Goal: Task Accomplishment & Management: Manage account settings

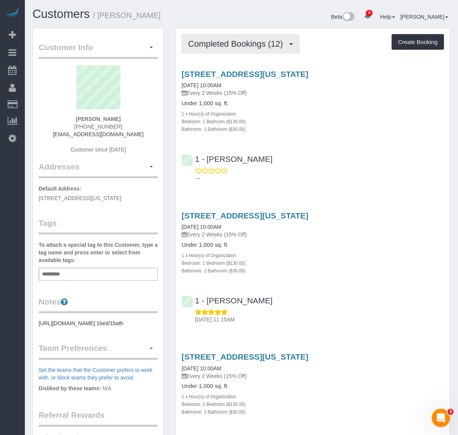
drag, startPoint x: 236, startPoint y: 41, endPoint x: 234, endPoint y: 55, distance: 14.6
click at [236, 41] on span "Completed Bookings (12)" at bounding box center [237, 44] width 99 height 10
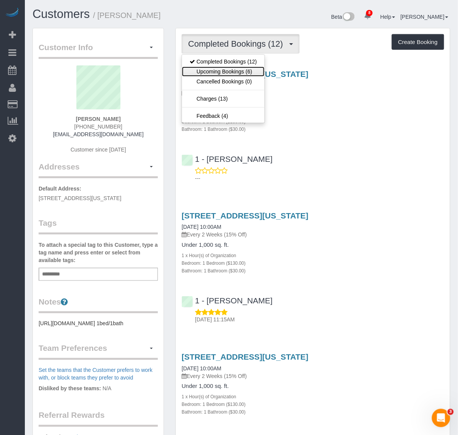
click at [237, 71] on link "Upcoming Bookings (6)" at bounding box center [223, 72] width 83 height 10
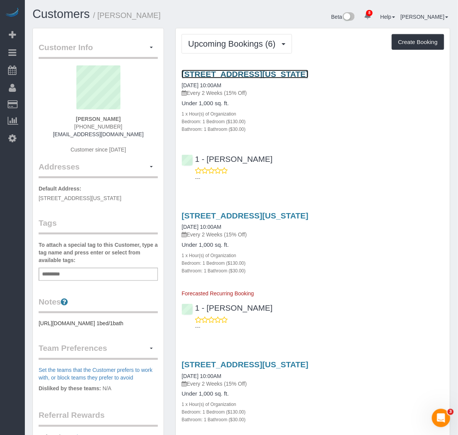
click at [234, 78] on link "131 East 23rd Street, Apt.3a, New York, NY 10010" at bounding box center [245, 74] width 127 height 9
click at [224, 78] on link "131 East 23rd Street, Apt.3a, New York, NY 10010" at bounding box center [245, 74] width 127 height 9
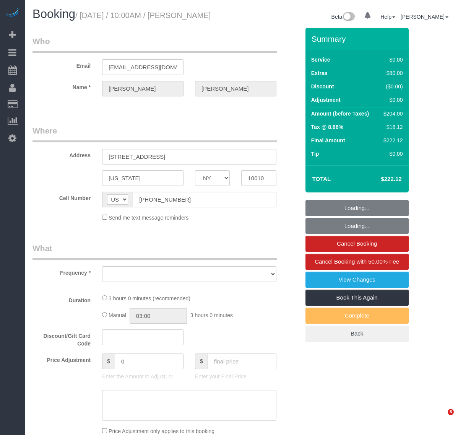
select select "NY"
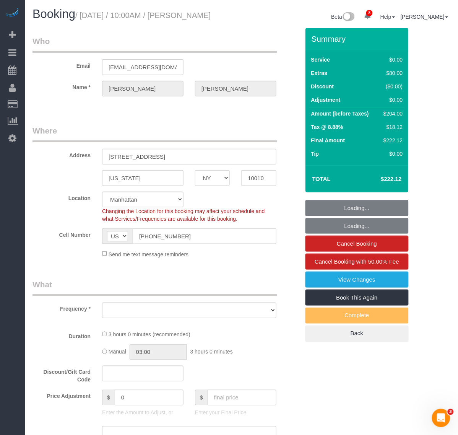
select select "object:689"
select select "number:58"
select select "number:73"
select select "number:14"
select select "number:7"
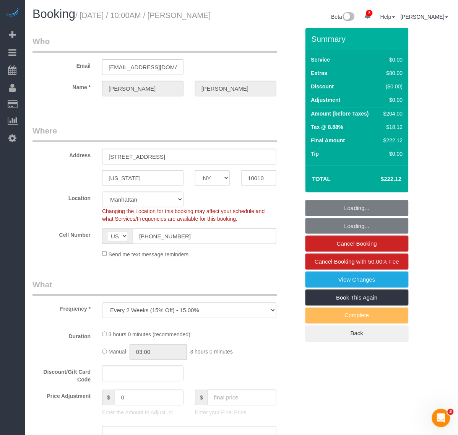
select select "string:stripe-pm_1Qwlgh4VGloSiKo7COw08gyp"
select select "1"
select select "spot1"
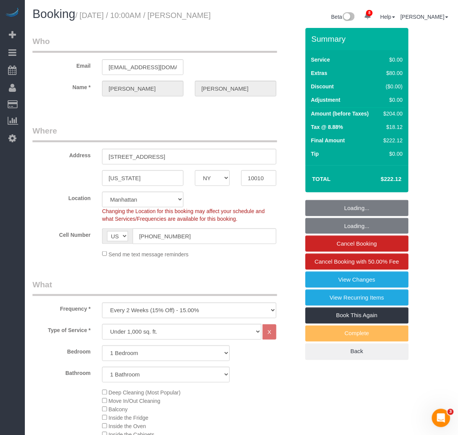
select select "object:1266"
select select "1"
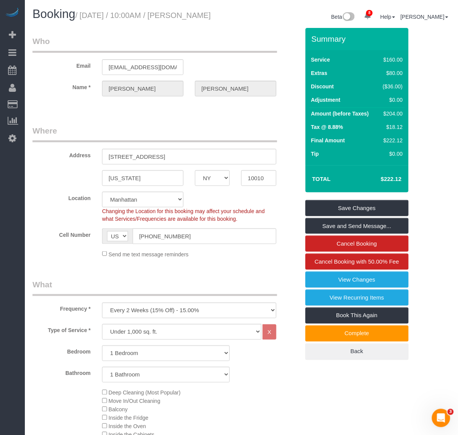
drag, startPoint x: 238, startPoint y: 16, endPoint x: 79, endPoint y: 20, distance: 159.1
click at [79, 20] on div "Booking / August 14, 2025 / 10:00AM / Sam Kochman" at bounding box center [134, 16] width 215 height 16
drag, startPoint x: 226, startPoint y: 39, endPoint x: 171, endPoint y: 1, distance: 66.3
click at [224, 38] on legend "Who" at bounding box center [155, 44] width 245 height 17
drag, startPoint x: 216, startPoint y: 15, endPoint x: 181, endPoint y: 18, distance: 35.7
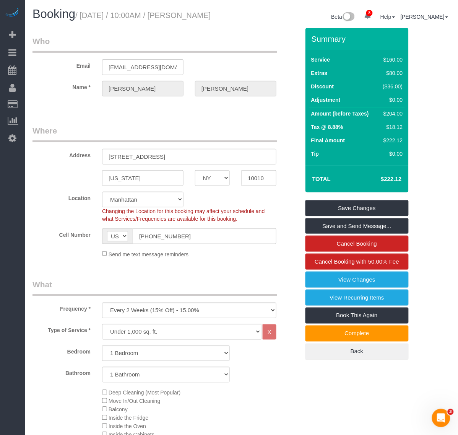
click at [181, 18] on small "/ [DATE] / 10:00AM / [PERSON_NAME]" at bounding box center [142, 15] width 135 height 8
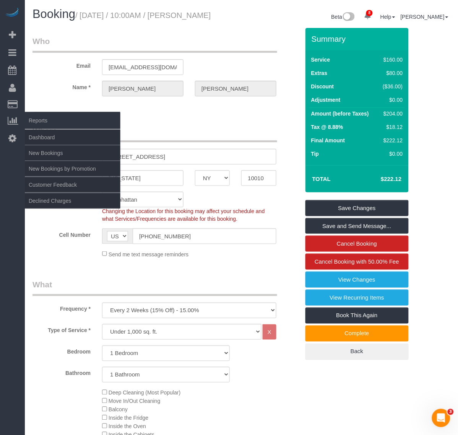
copy small "[PERSON_NAME]"
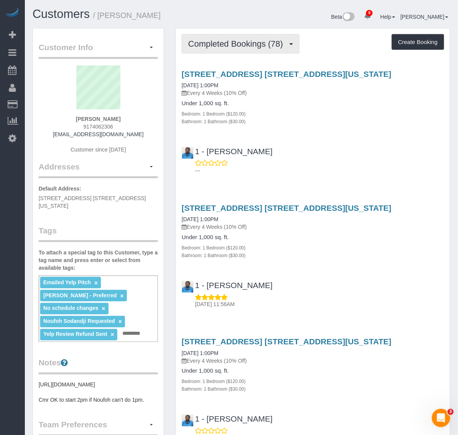
drag, startPoint x: 247, startPoint y: 45, endPoint x: 245, endPoint y: 50, distance: 5.8
click at [247, 45] on span "Completed Bookings (78)" at bounding box center [237, 44] width 99 height 10
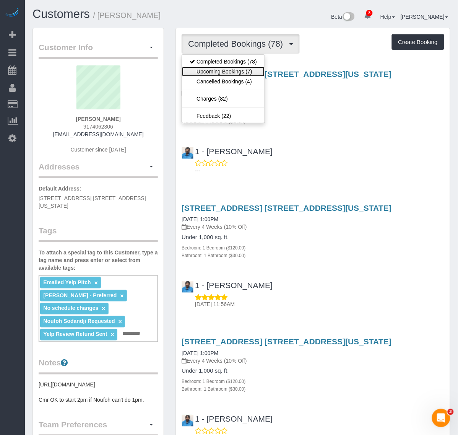
click at [239, 68] on link "Upcoming Bookings (7)" at bounding box center [223, 72] width 83 height 10
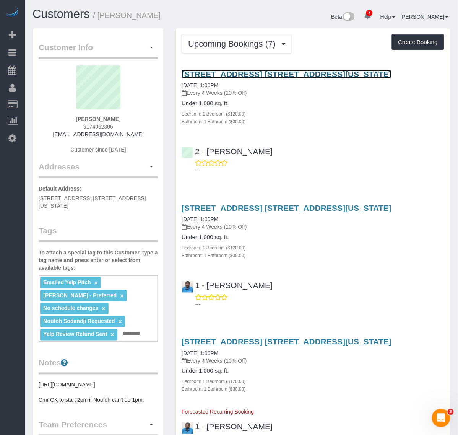
click at [226, 78] on link "167 Perry Street, Apt. 5k, New York, NY 10014" at bounding box center [287, 74] width 210 height 9
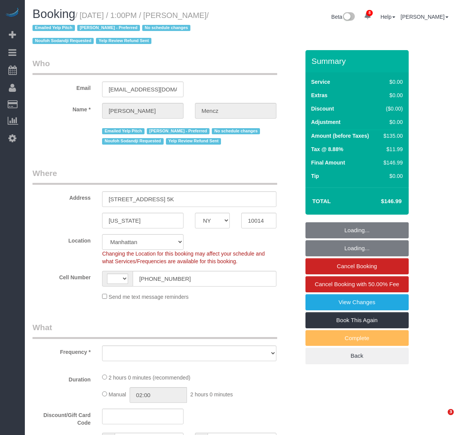
select select "NY"
select select "string:US"
select select "string:stripe-pm_1JP7yS4VGloSiKo79X3XSDQv"
select select "number:89"
select select "number:74"
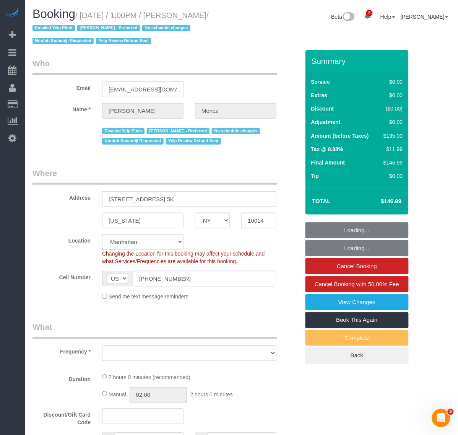
select select "number:15"
select select "number:5"
select select "number:21"
select select "object:1411"
select select "spot1"
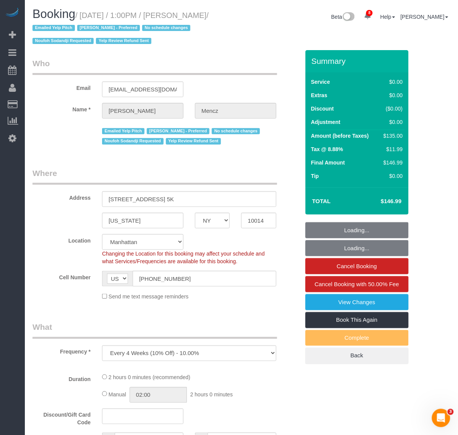
select select "1"
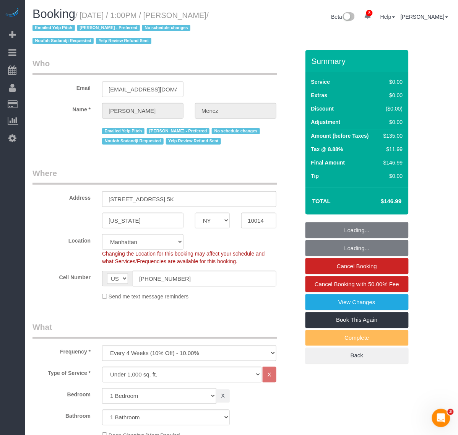
click at [77, 16] on h1 "Booking / August 14, 2025 / 1:00PM / Ken Mencz / Emailed Yelp Pitch Maria Camas…" at bounding box center [134, 27] width 203 height 39
select select "1"
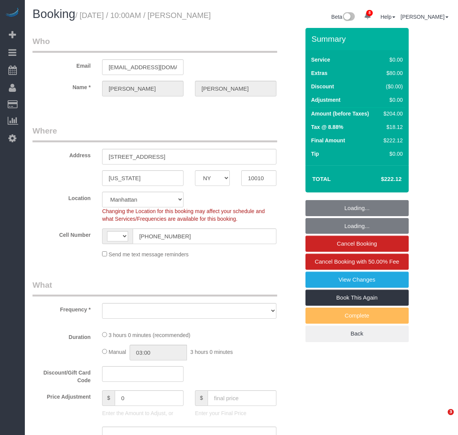
select select "NY"
select select "string:[GEOGRAPHIC_DATA]"
select select "number:58"
select select "number:73"
select select "number:14"
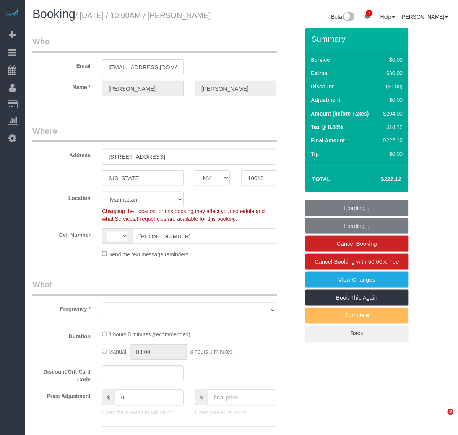
select select "number:7"
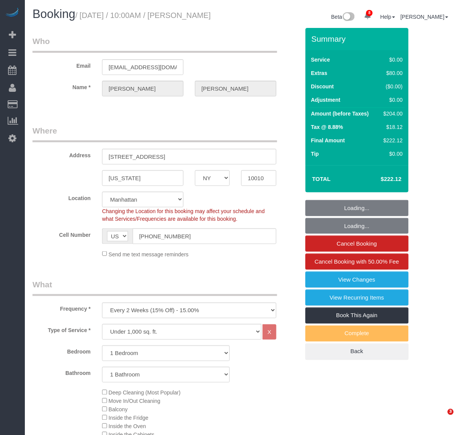
select select "object:944"
select select "spot1"
select select "1"
select select "object:1407"
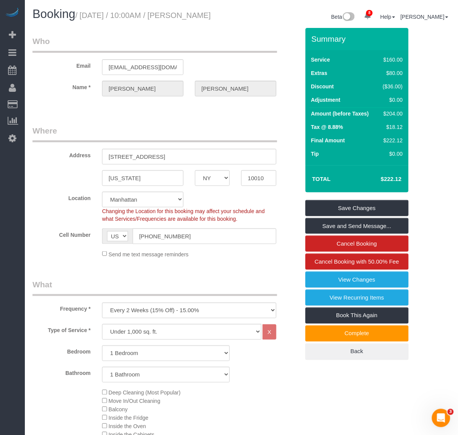
drag, startPoint x: 238, startPoint y: 11, endPoint x: 82, endPoint y: 20, distance: 155.9
click at [82, 20] on div "Booking / [DATE] / 10:00AM / [PERSON_NAME]" at bounding box center [134, 16] width 215 height 16
copy small "[DATE] / 10:00AM / [PERSON_NAME]"
click at [208, 16] on small "/ [DATE] / 10:00AM / [PERSON_NAME]" at bounding box center [142, 15] width 135 height 8
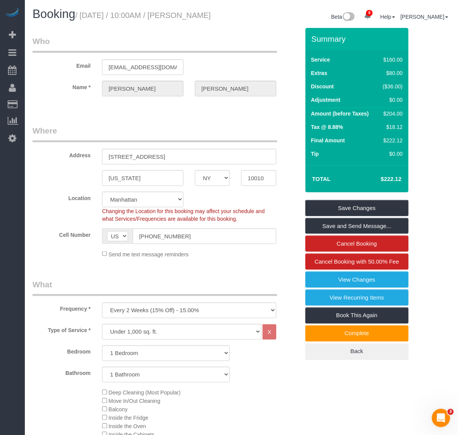
drag, startPoint x: 235, startPoint y: 16, endPoint x: 77, endPoint y: 56, distance: 163.1
click at [182, 14] on div "Booking / [DATE] / 10:00AM / [PERSON_NAME]" at bounding box center [134, 16] width 215 height 16
copy small "[PERSON_NAME]"
drag, startPoint x: 83, startPoint y: 15, endPoint x: 236, endPoint y: 15, distance: 153.3
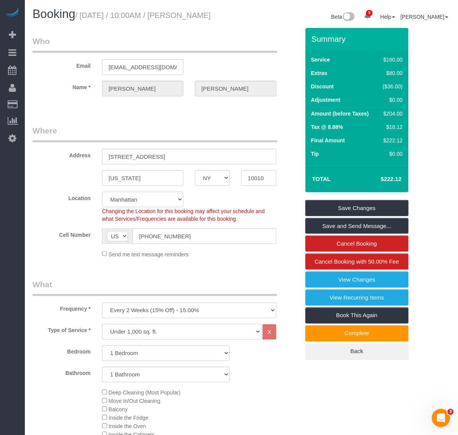
click at [236, 15] on div "Booking / [DATE] / 10:00AM / [PERSON_NAME]" at bounding box center [134, 16] width 215 height 16
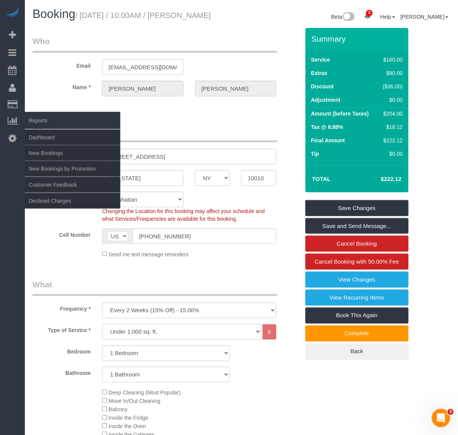
copy small "[DATE] / 10:00AM / [PERSON_NAME]"
